Goal: Contribute content

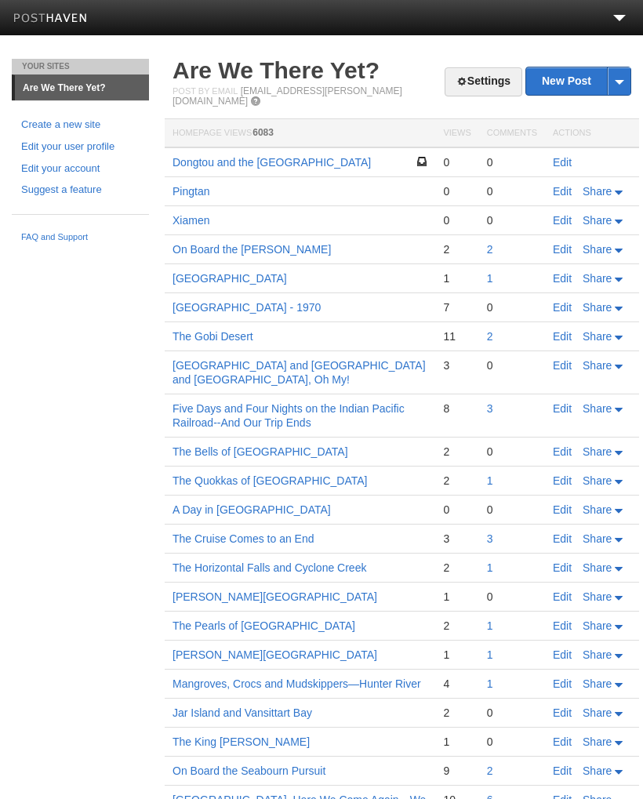
click at [556, 158] on link "Edit" at bounding box center [562, 162] width 19 height 13
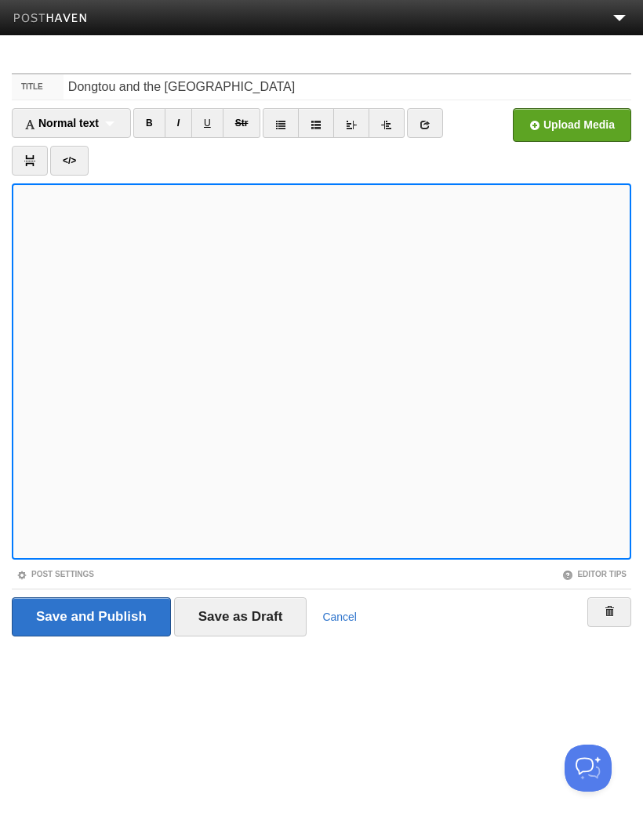
click at [583, 127] on input "file" at bounding box center [98, 129] width 1187 height 80
click at [186, 125] on link "I" at bounding box center [178, 123] width 27 height 30
click at [572, 128] on input "file" at bounding box center [98, 129] width 1187 height 80
click at [189, 126] on link "I" at bounding box center [178, 123] width 27 height 30
click at [576, 125] on input "file" at bounding box center [98, 129] width 1187 height 80
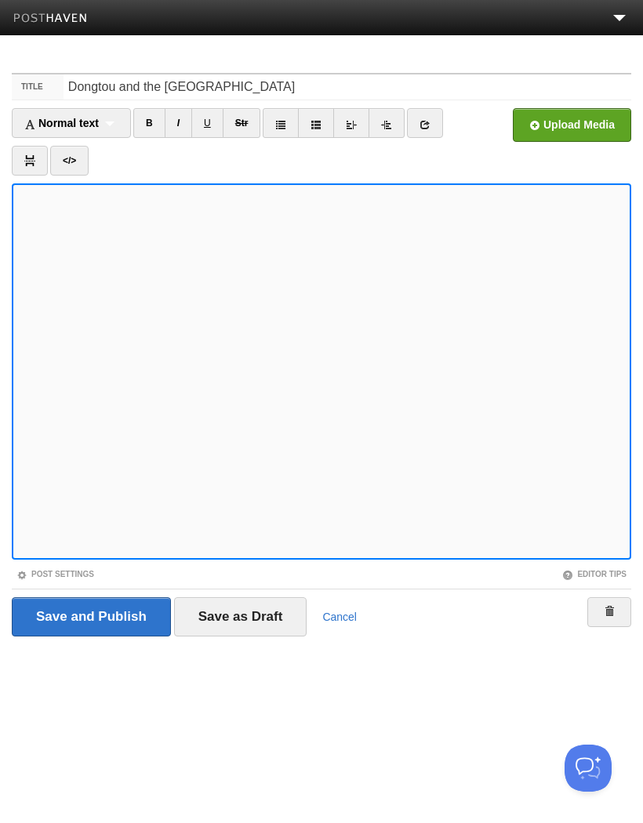
click at [187, 129] on link "I" at bounding box center [178, 123] width 27 height 30
click at [587, 121] on input "file" at bounding box center [98, 129] width 1187 height 80
click at [181, 128] on link "I" at bounding box center [178, 123] width 27 height 30
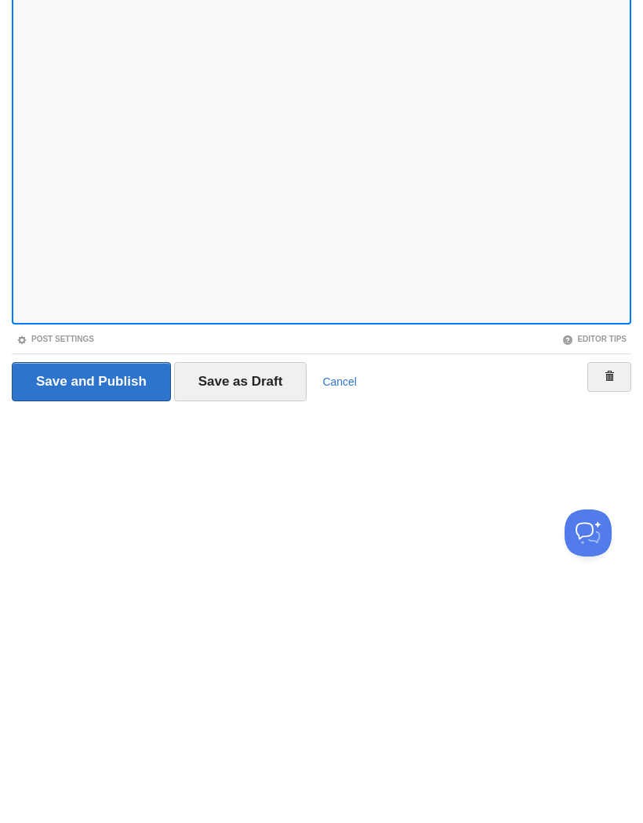
click at [267, 597] on input "Save as Draft" at bounding box center [240, 616] width 133 height 39
